Goal: Information Seeking & Learning: Learn about a topic

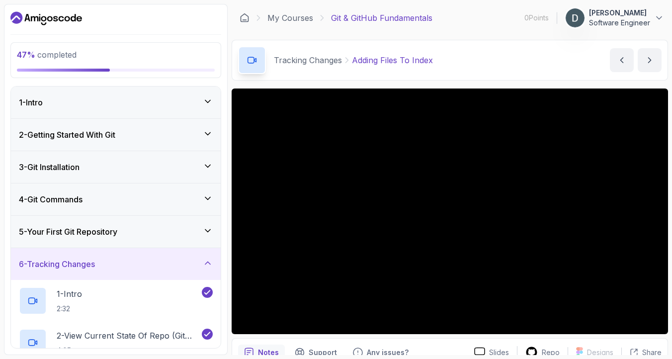
scroll to position [144, 0]
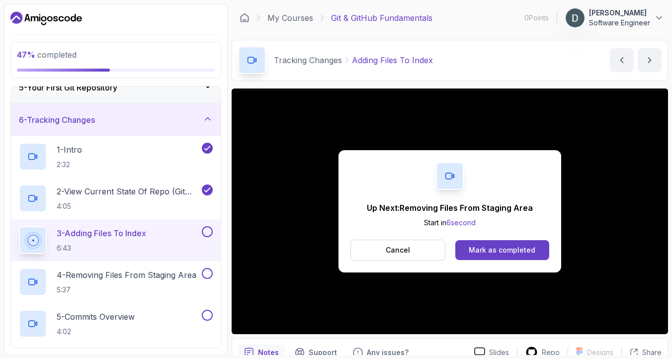
click at [203, 232] on button at bounding box center [207, 231] width 11 height 11
click at [139, 285] on p "5:37" at bounding box center [127, 290] width 140 height 10
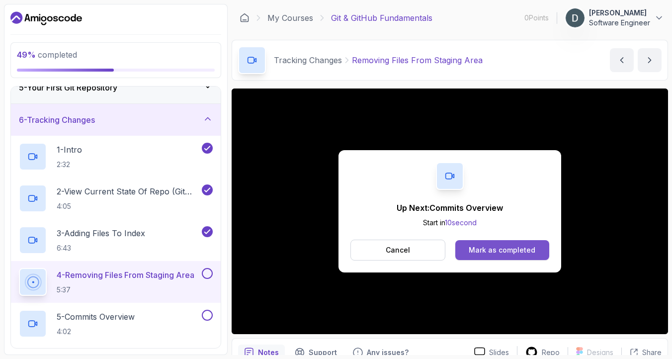
click at [502, 245] on div "Mark as completed" at bounding box center [502, 250] width 67 height 10
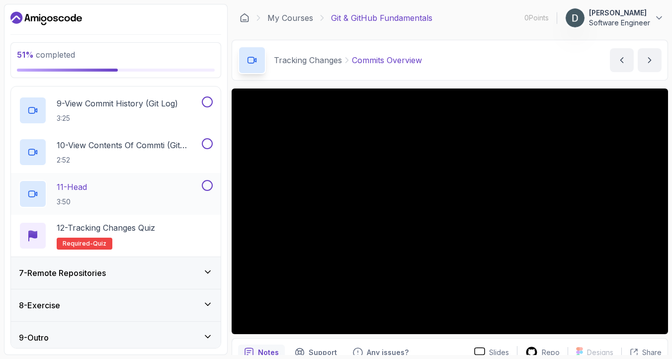
scroll to position [530, 0]
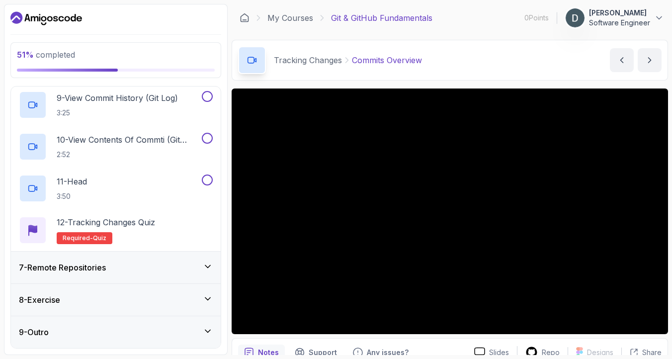
click at [134, 264] on div "7 - Remote Repositories" at bounding box center [116, 268] width 194 height 12
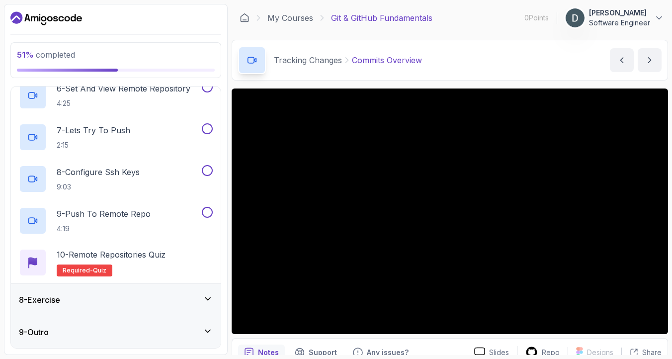
click at [133, 303] on div "8 - Exercise" at bounding box center [116, 300] width 194 height 12
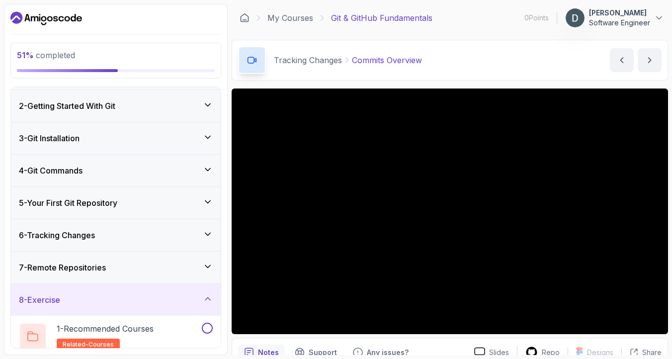
scroll to position [154, 0]
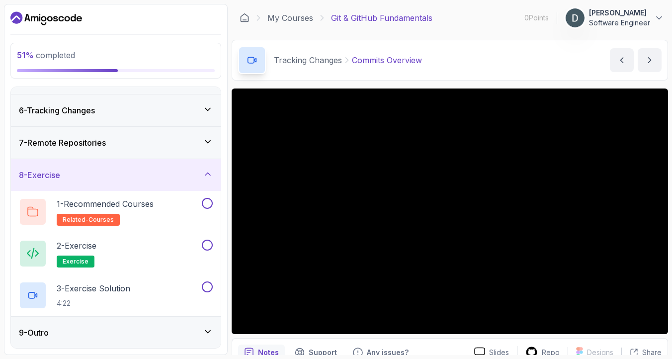
click at [122, 328] on div "9 - Outro" at bounding box center [116, 333] width 194 height 12
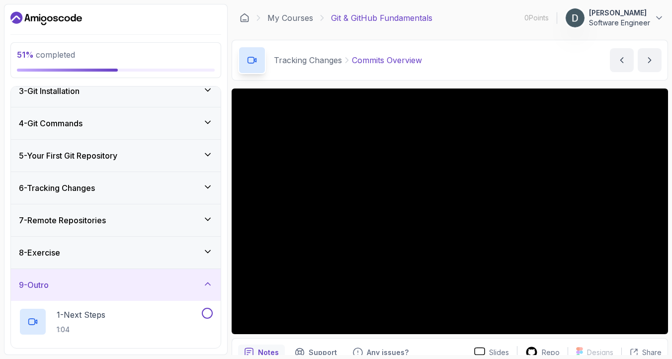
scroll to position [82, 0]
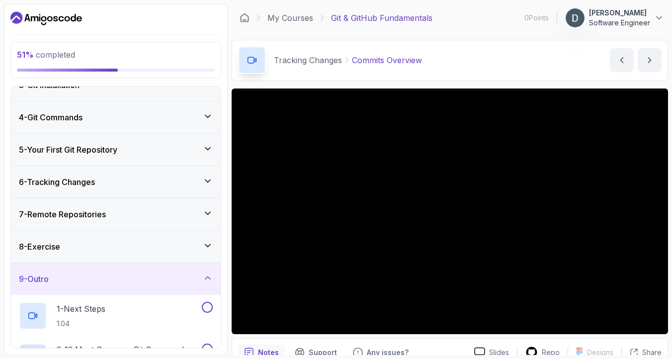
click at [68, 181] on h3 "6 - Tracking Changes" at bounding box center [57, 182] width 76 height 12
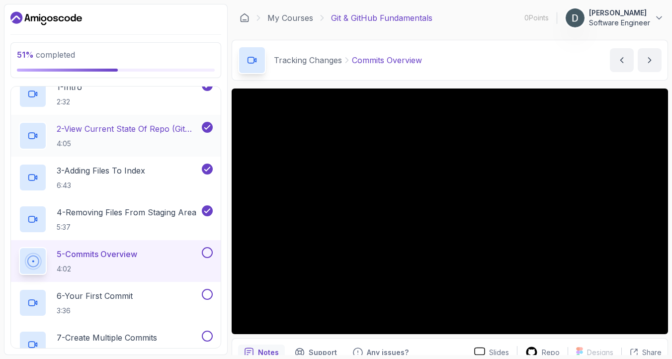
scroll to position [210, 0]
